Goal: Transaction & Acquisition: Purchase product/service

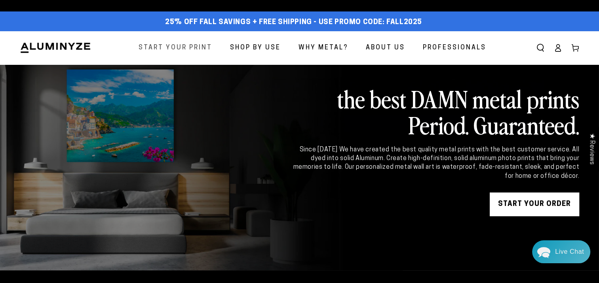
click at [193, 48] on span "Start Your Print" at bounding box center [175, 47] width 74 height 11
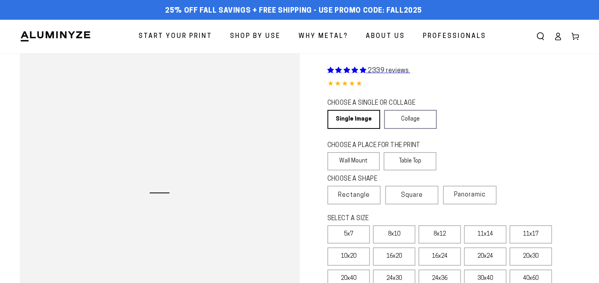
scroll to position [248, 0]
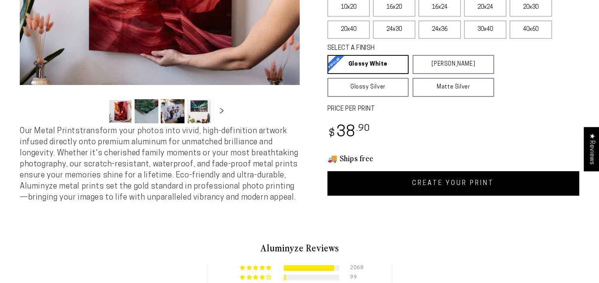
select select "**********"
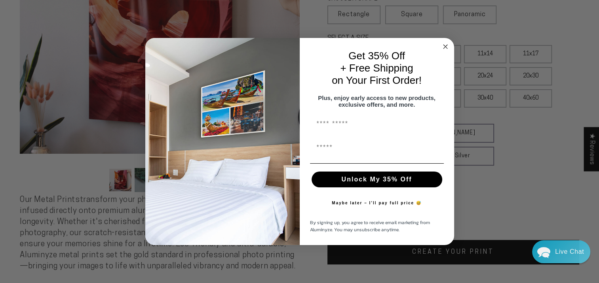
scroll to position [174, 0]
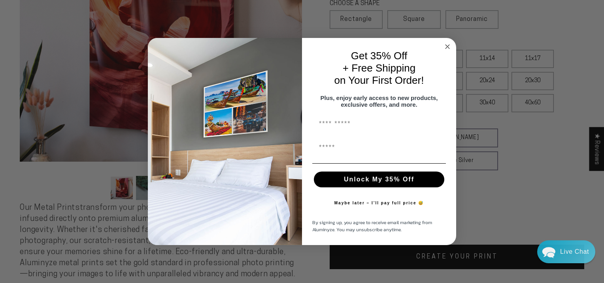
drag, startPoint x: 600, startPoint y: 38, endPoint x: 601, endPoint y: 32, distance: 6.4
click at [446, 43] on circle "Close dialog" at bounding box center [447, 46] width 9 height 9
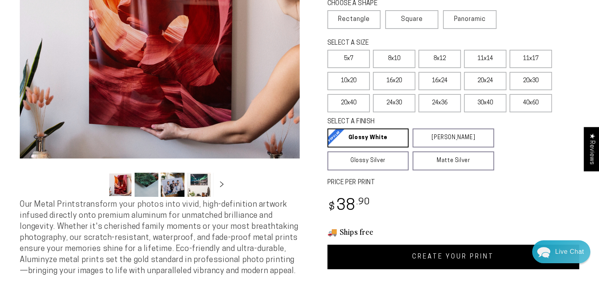
scroll to position [0, 0]
